Goal: Transaction & Acquisition: Obtain resource

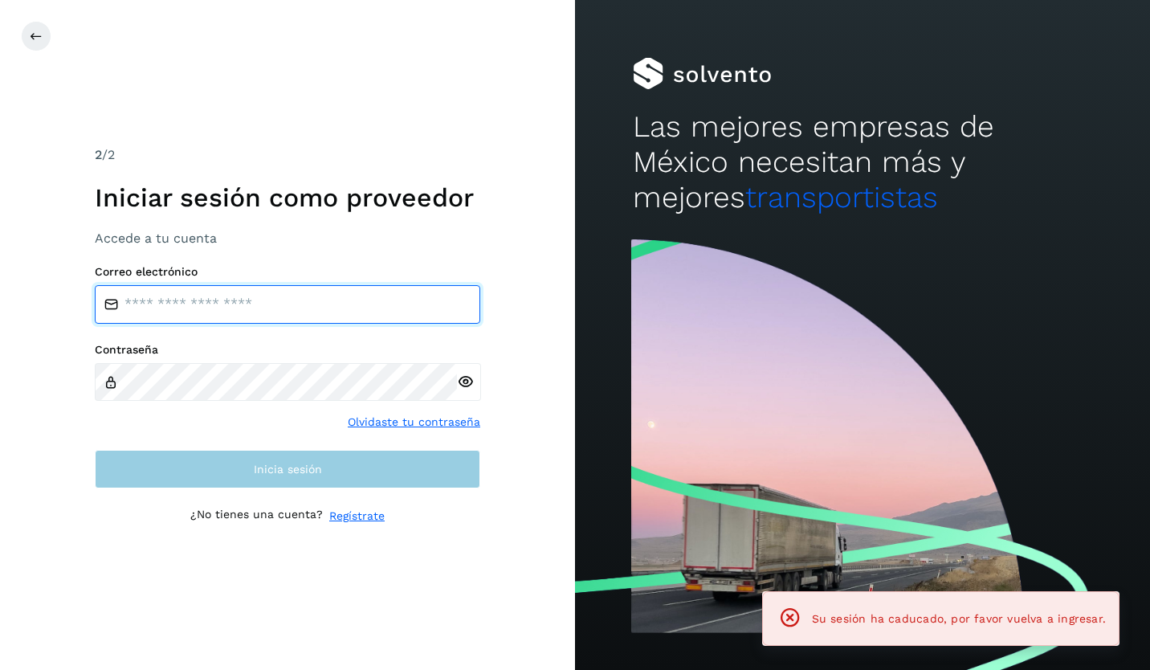
type input "**********"
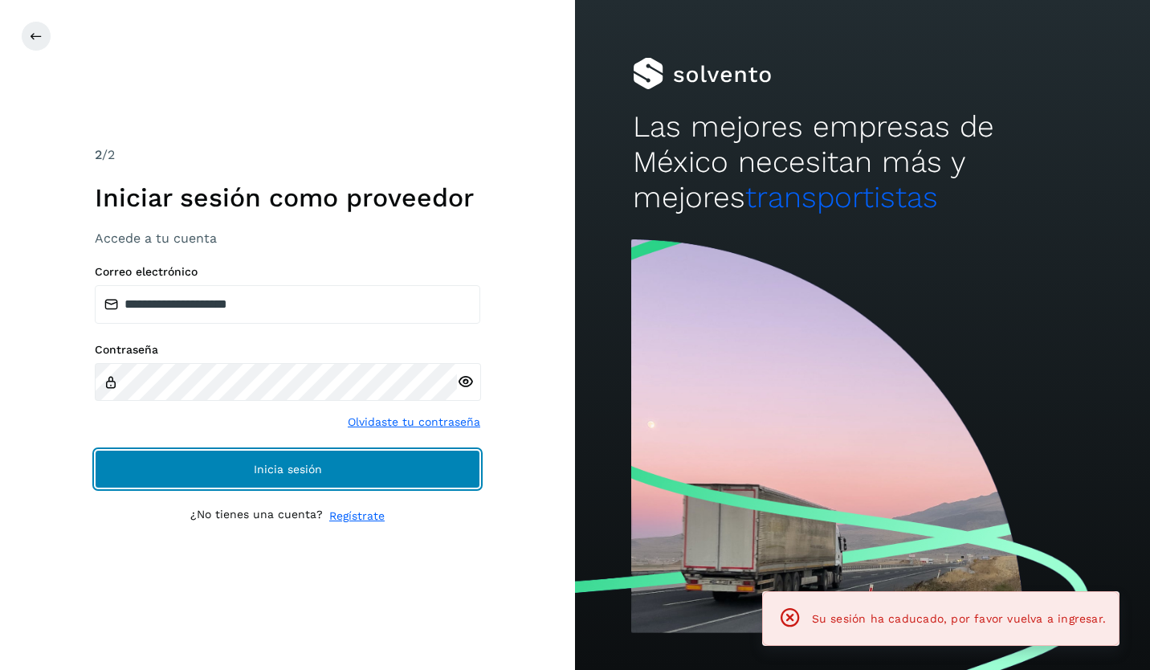
click at [227, 480] on button "Inicia sesión" at bounding box center [287, 469] width 385 height 39
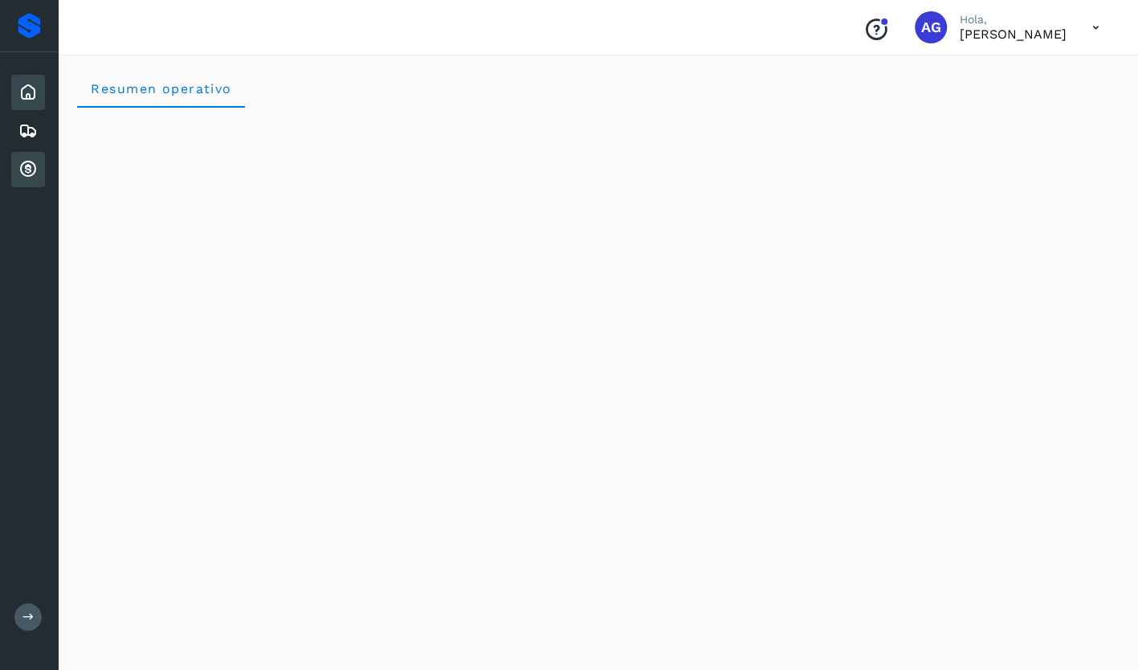
click at [34, 165] on icon at bounding box center [27, 169] width 19 height 19
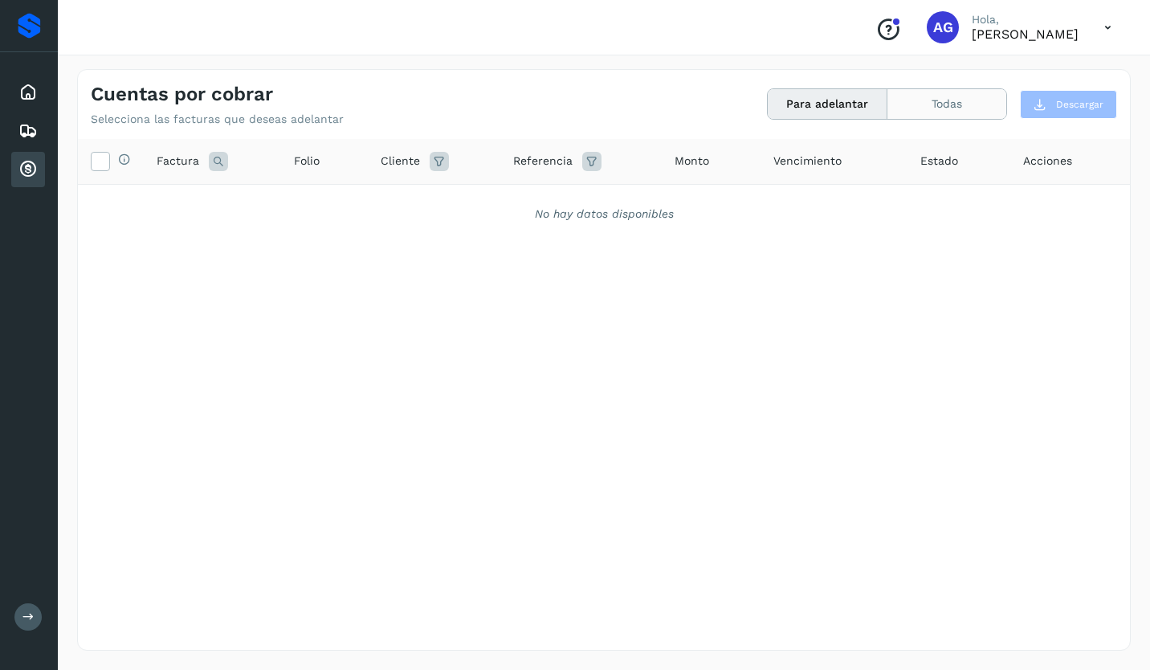
click at [923, 100] on button "Todas" at bounding box center [946, 104] width 119 height 30
click at [801, 112] on button "Para adelantar" at bounding box center [827, 104] width 120 height 30
click at [231, 555] on div "Selecciona todas las facturas disponibles para adelanto Factura Folio Cliente R…" at bounding box center [604, 361] width 1052 height 445
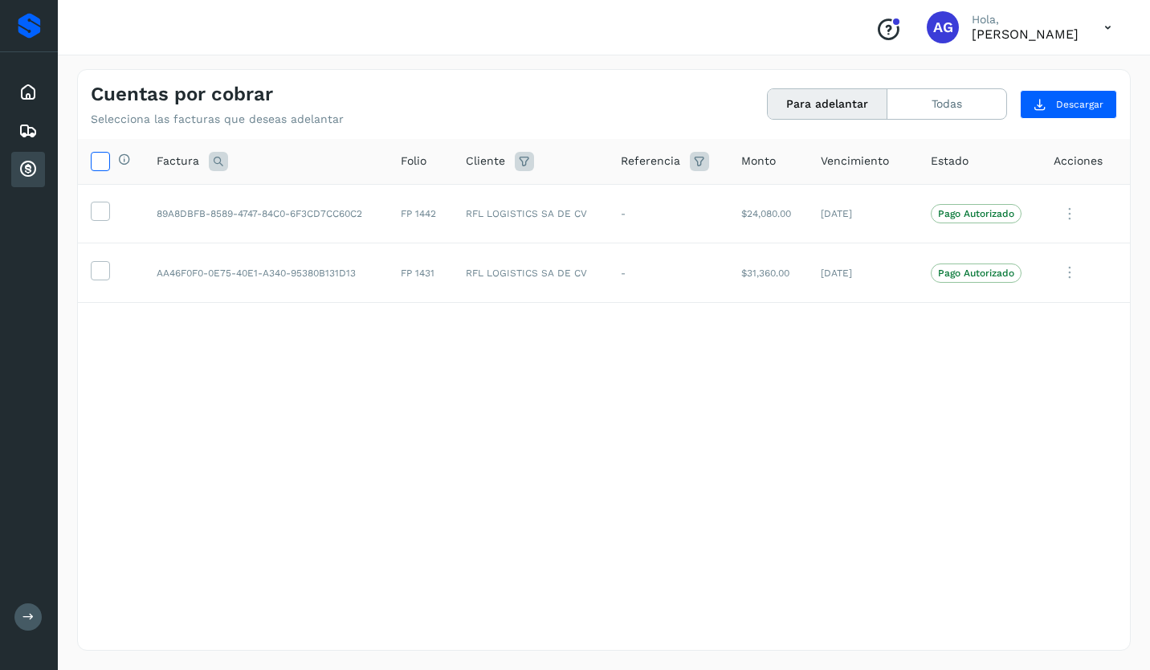
click at [92, 161] on icon at bounding box center [100, 160] width 17 height 17
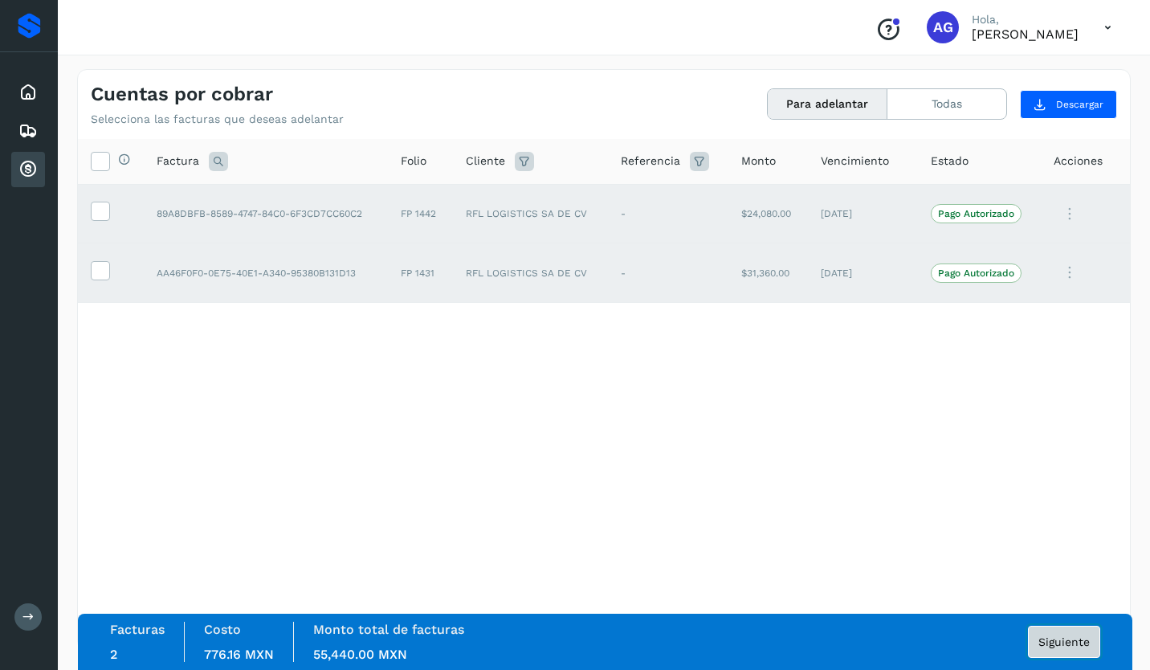
click at [1048, 636] on span "Siguiente" at bounding box center [1063, 641] width 51 height 11
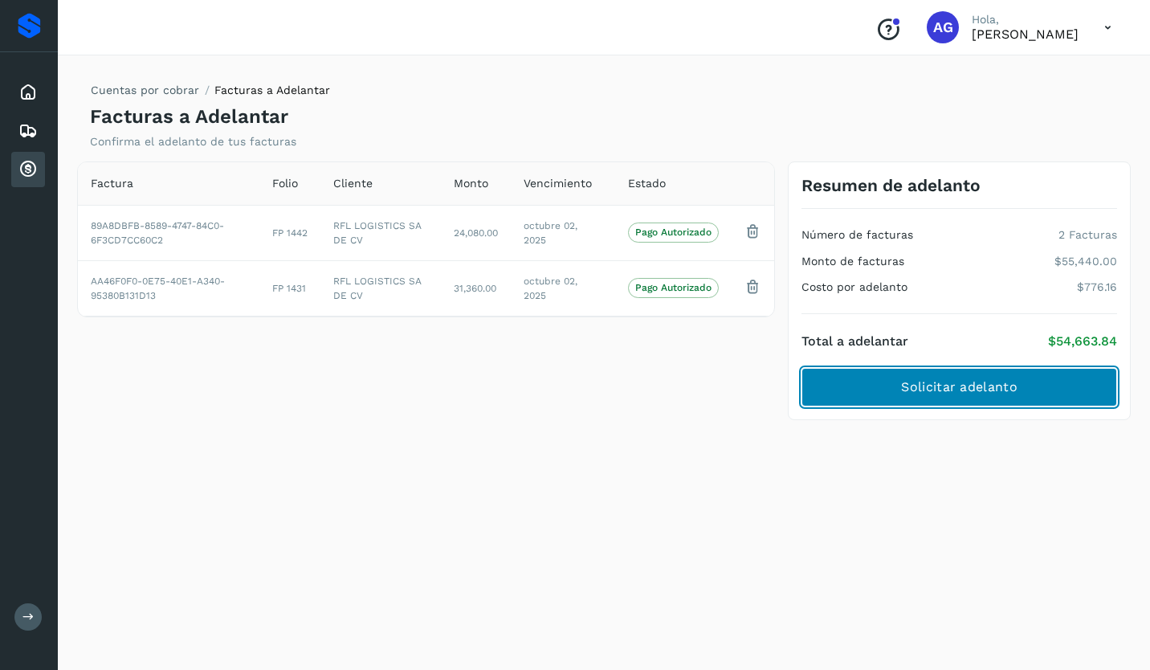
click at [963, 378] on span "Solicitar adelanto" at bounding box center [959, 387] width 116 height 18
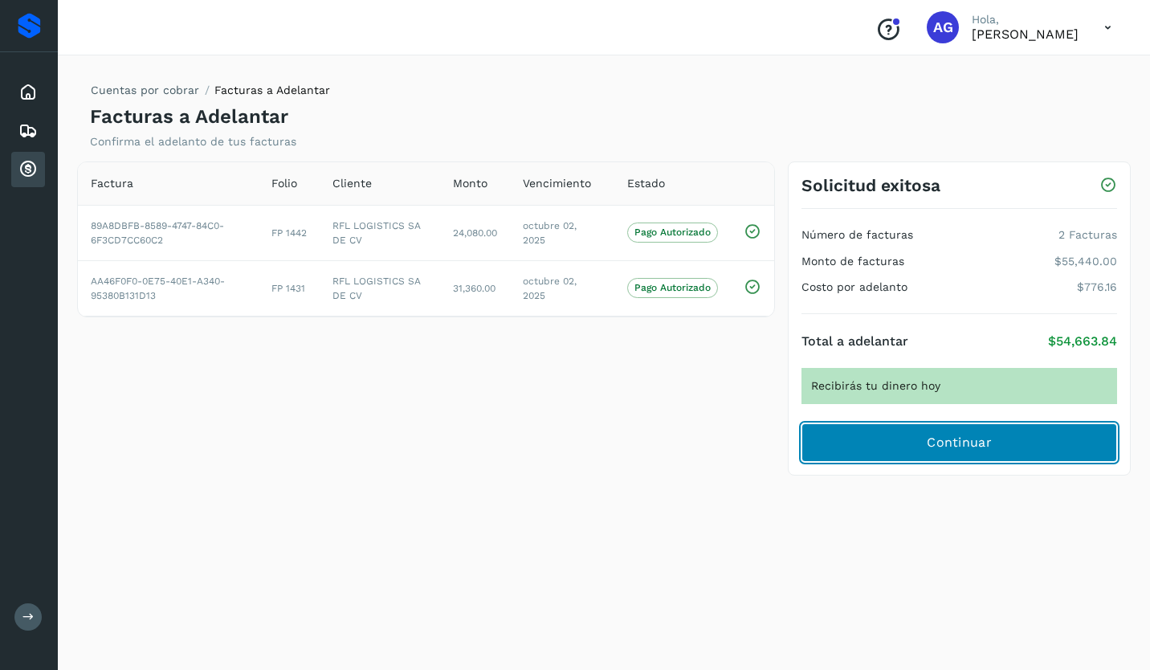
click at [915, 454] on button "Continuar" at bounding box center [958, 442] width 315 height 39
